Goal: Information Seeking & Learning: Learn about a topic

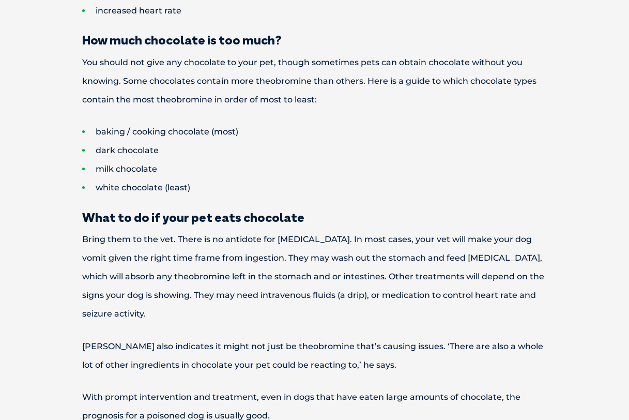
scroll to position [783, 0]
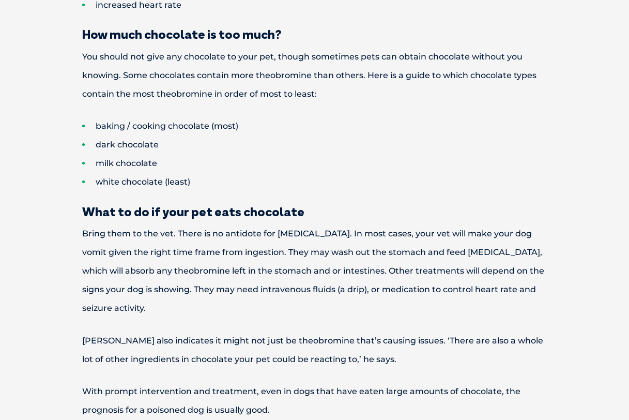
click at [482, 192] on div "Why is chocolate bad for pets? It’s a common fact that chocolate isn’t good for…" at bounding box center [315, 144] width 558 height 1170
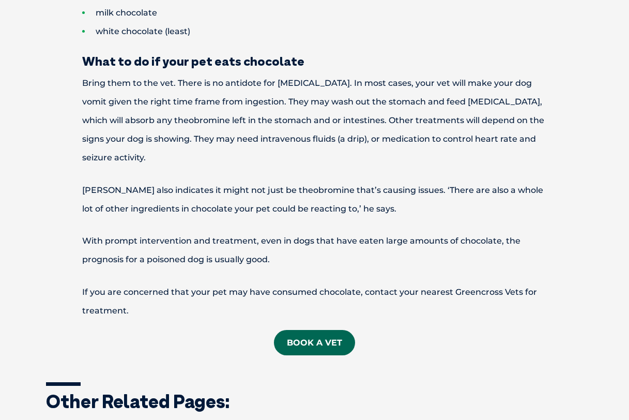
scroll to position [955, 0]
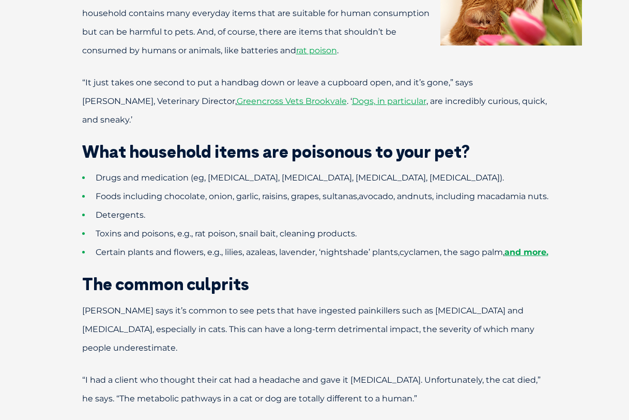
scroll to position [430, 0]
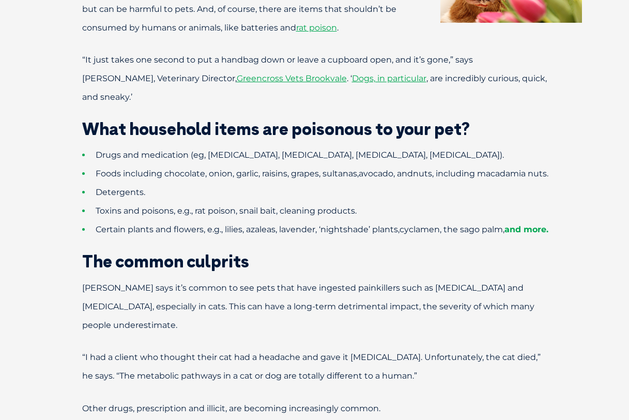
click at [546, 230] on link "and more." at bounding box center [526, 229] width 44 height 10
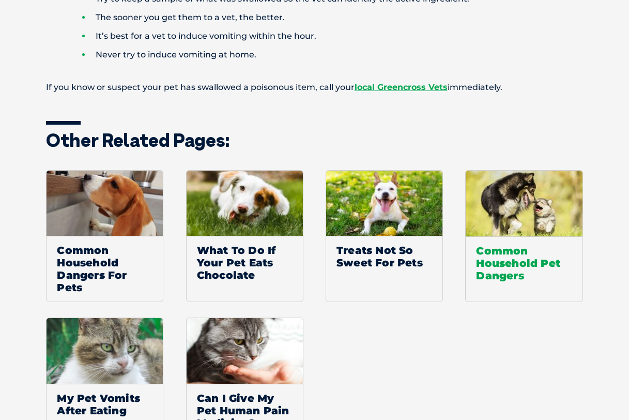
scroll to position [1550, 0]
